Goal: Transaction & Acquisition: Purchase product/service

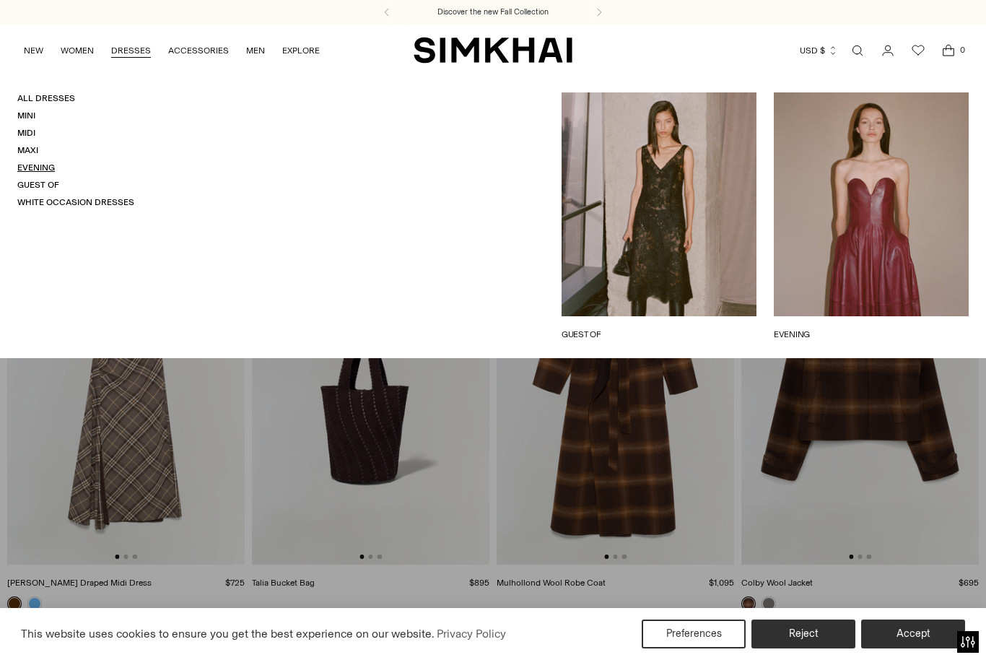
click at [54, 163] on link "Evening" at bounding box center [36, 167] width 38 height 10
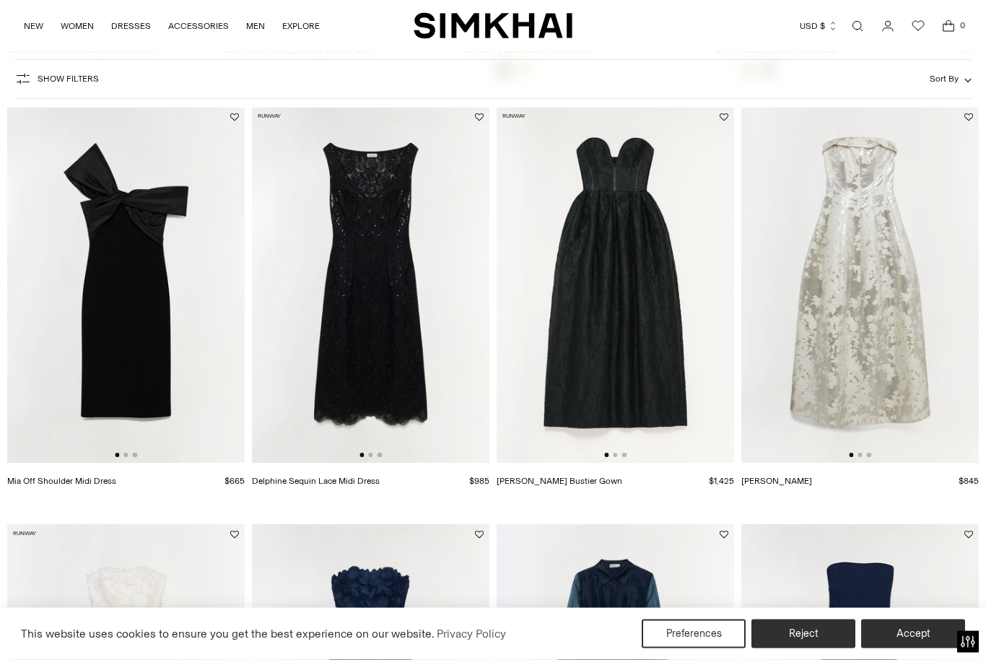
scroll to position [959, 0]
click at [583, 328] on img at bounding box center [616, 285] width 238 height 357
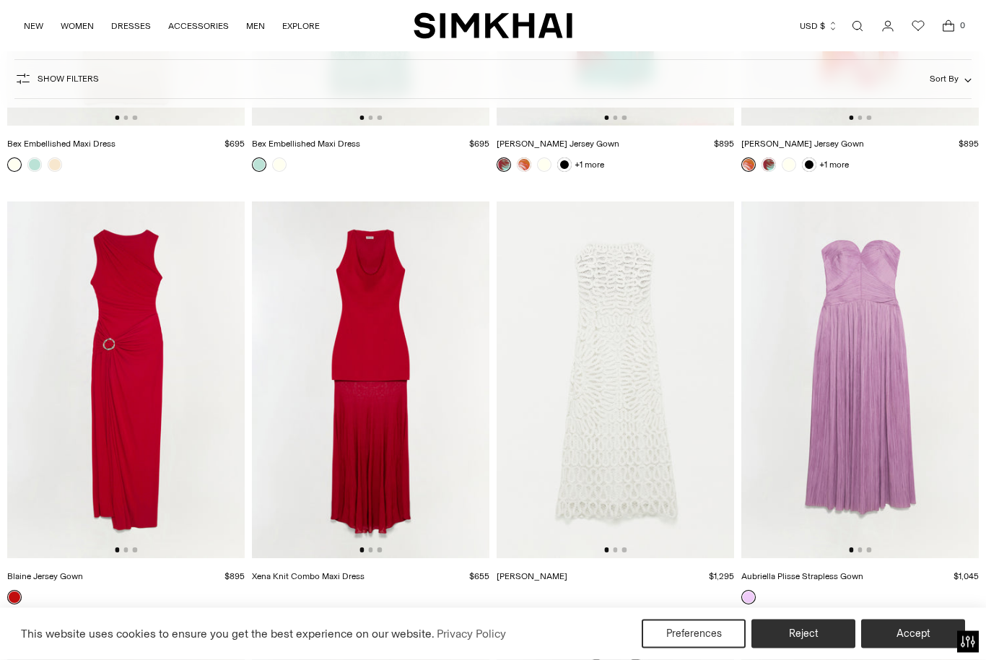
scroll to position [3012, 0]
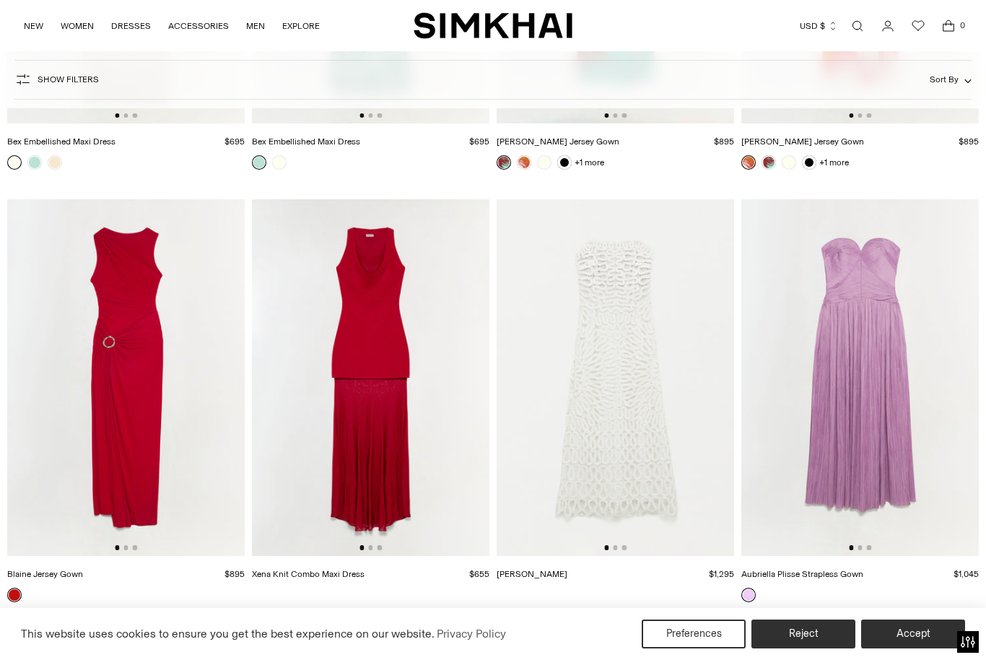
click at [887, 505] on img at bounding box center [860, 377] width 238 height 357
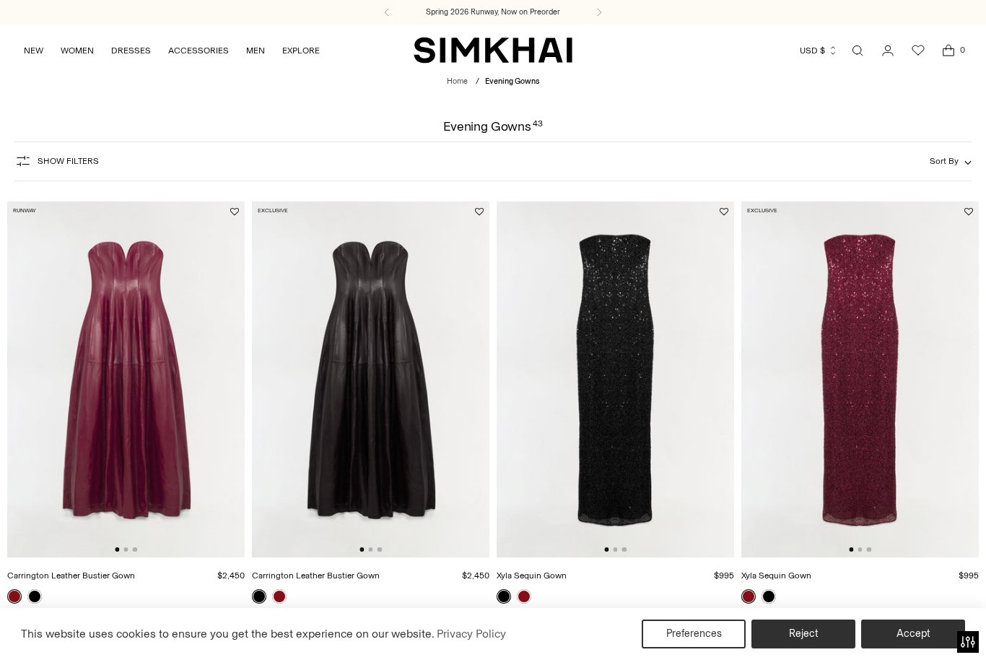
click at [880, 453] on img at bounding box center [860, 379] width 238 height 357
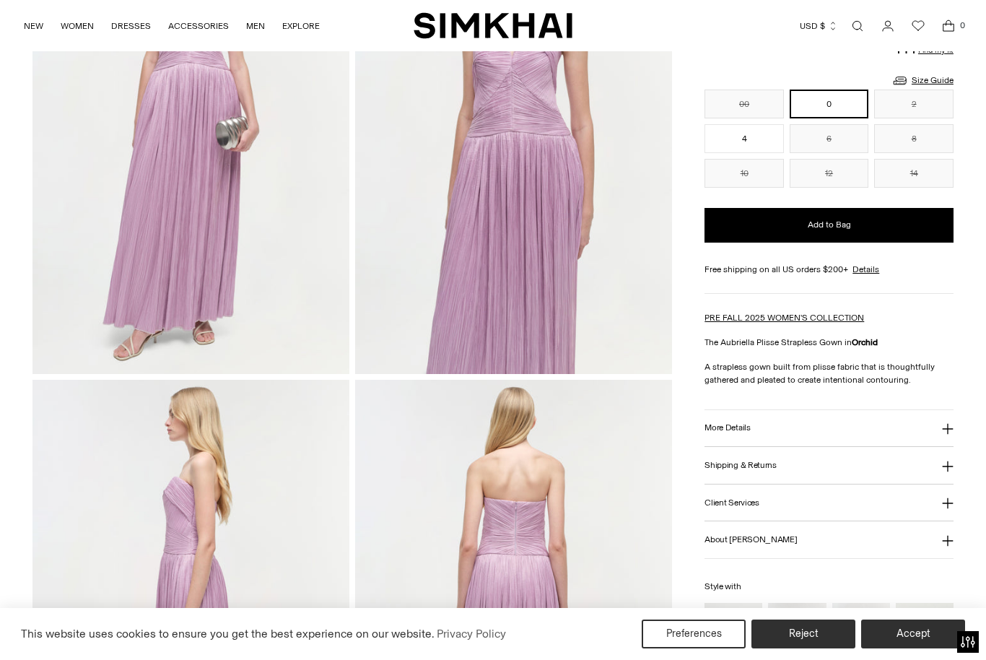
scroll to position [223, 0]
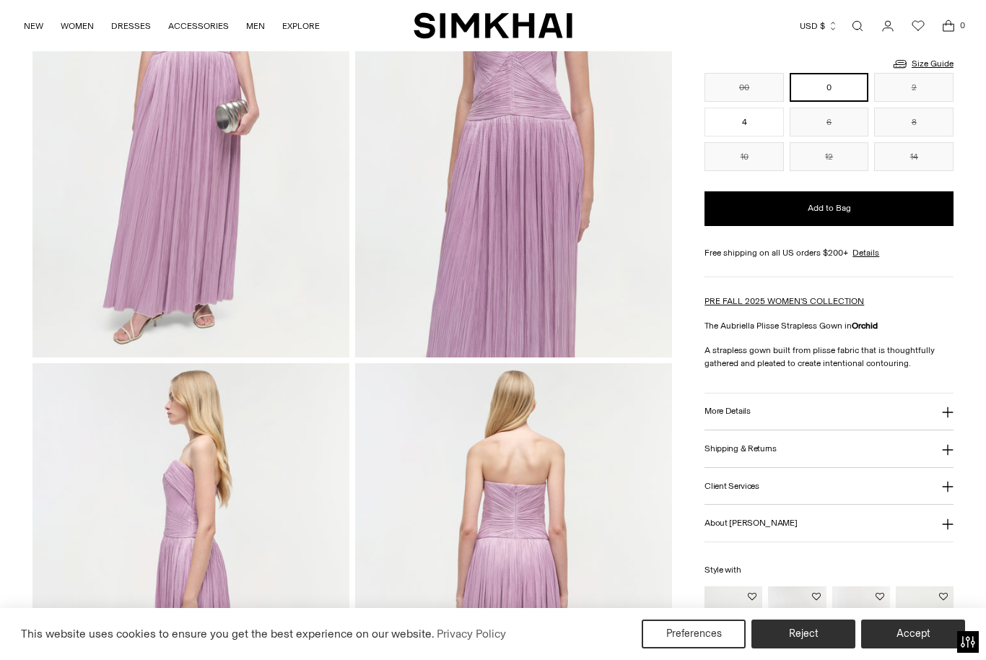
click at [862, 419] on button "More Details" at bounding box center [829, 411] width 249 height 37
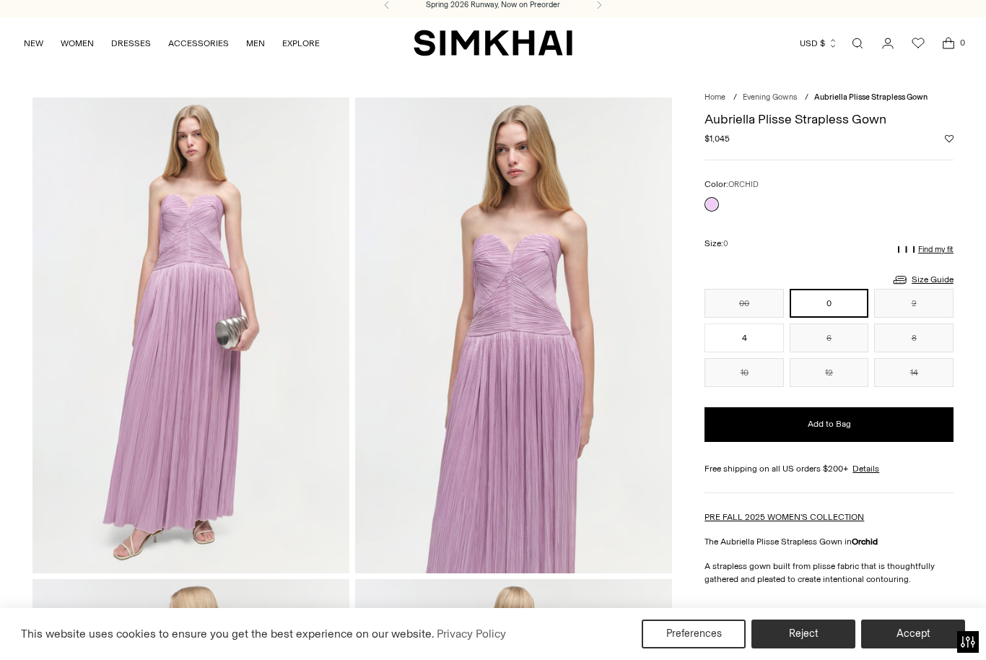
scroll to position [3, 0]
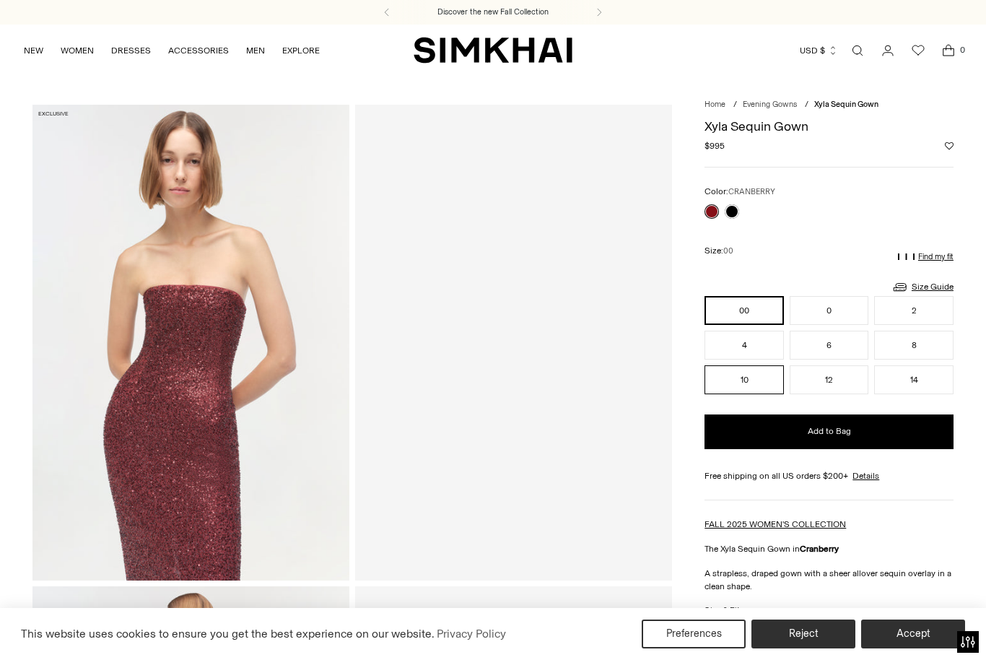
click at [753, 394] on button "10" at bounding box center [744, 379] width 79 height 29
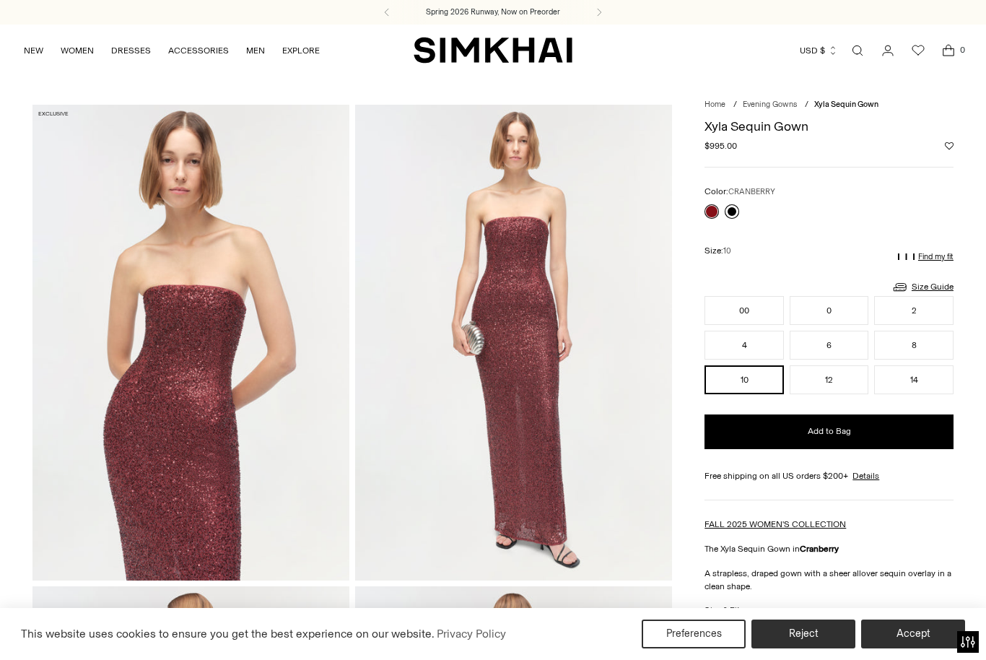
click at [738, 209] on link at bounding box center [732, 211] width 14 height 14
